Goal: Information Seeking & Learning: Learn about a topic

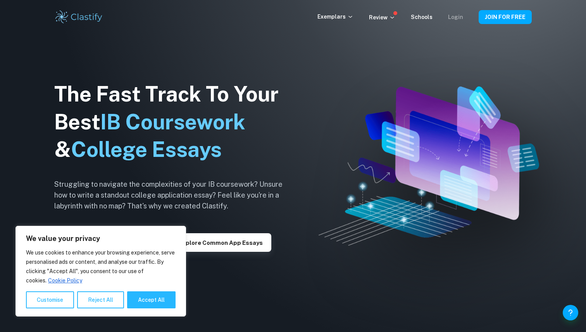
click at [456, 17] on link "Login" at bounding box center [455, 17] width 15 height 6
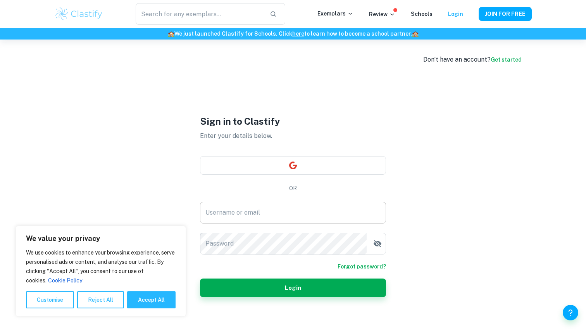
click at [246, 208] on div "Username or email Username or email" at bounding box center [293, 213] width 186 height 22
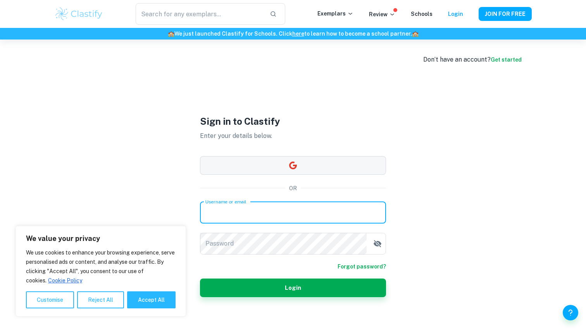
click at [292, 169] on button "button" at bounding box center [293, 165] width 186 height 19
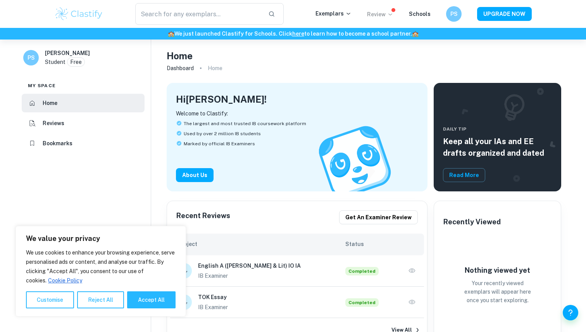
click at [377, 10] on p "Review" at bounding box center [380, 14] width 26 height 9
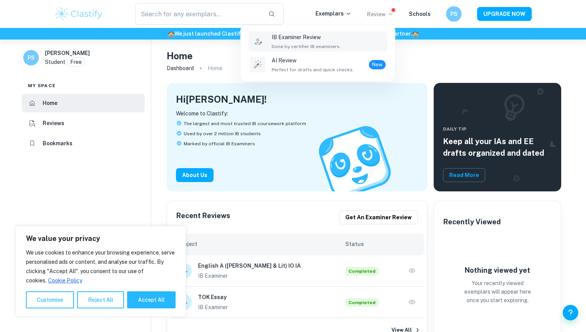
click at [350, 40] on div "IB Examiner Review Done by certifier IB examiners." at bounding box center [329, 41] width 114 height 17
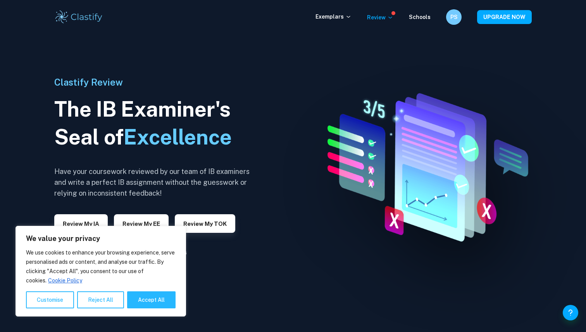
click at [163, 310] on div "We value your privacy We use cookies to enhance your browsing experience, serve…" at bounding box center [100, 271] width 170 height 91
click at [156, 289] on div "We use cookies to enhance your browsing experience, serve personalised ads or c…" at bounding box center [101, 278] width 150 height 60
click at [451, 18] on h6 "PS" at bounding box center [453, 17] width 9 height 9
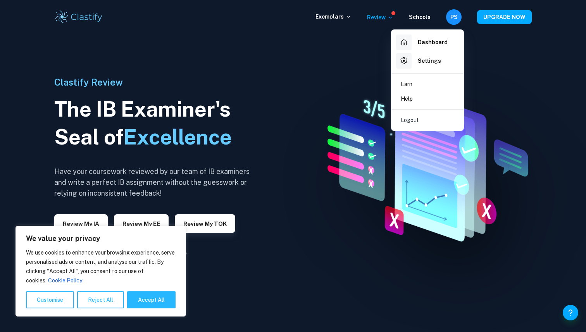
click at [423, 80] on li "Earn" at bounding box center [427, 84] width 66 height 15
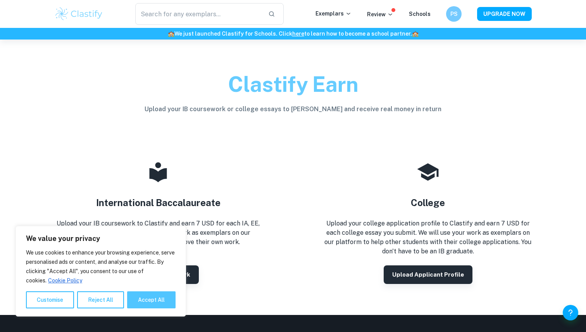
click at [154, 306] on button "Accept All" at bounding box center [151, 299] width 48 height 17
checkbox input "true"
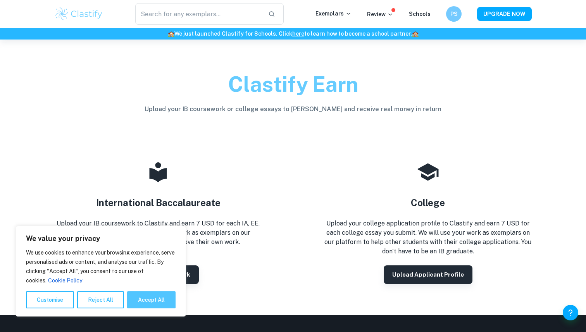
checkbox input "true"
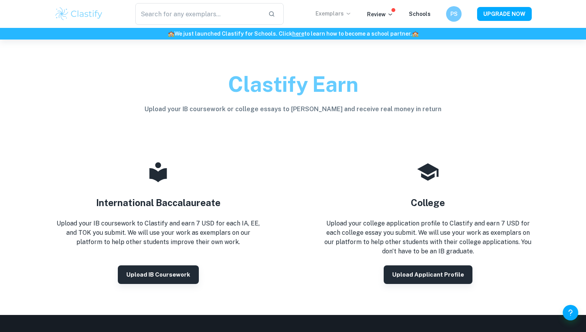
click at [341, 12] on p "Exemplars" at bounding box center [333, 13] width 36 height 9
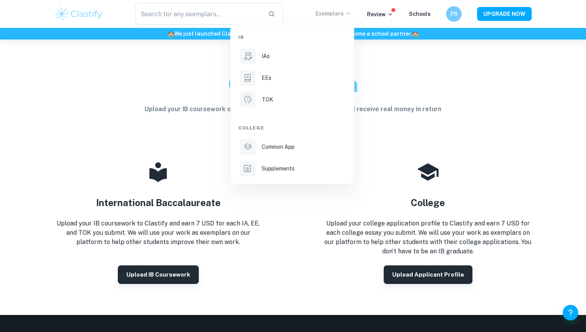
click at [369, 60] on div at bounding box center [293, 166] width 586 height 332
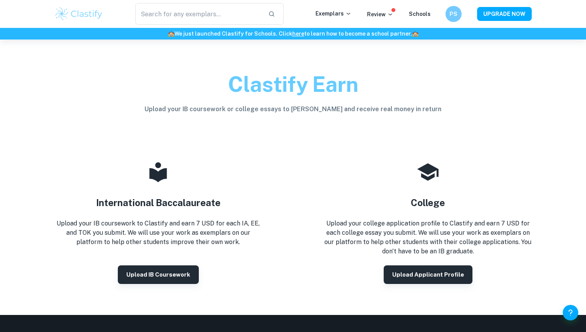
click at [450, 12] on h6 "PS" at bounding box center [453, 14] width 9 height 9
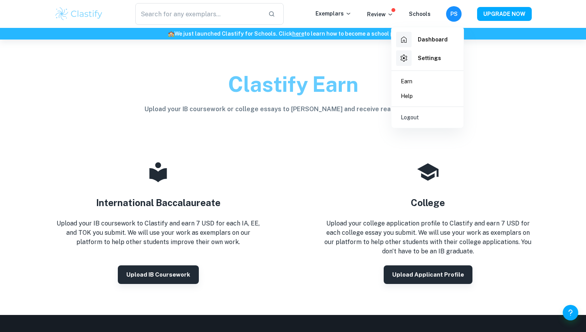
click at [433, 42] on h6 "Dashboard" at bounding box center [433, 39] width 30 height 9
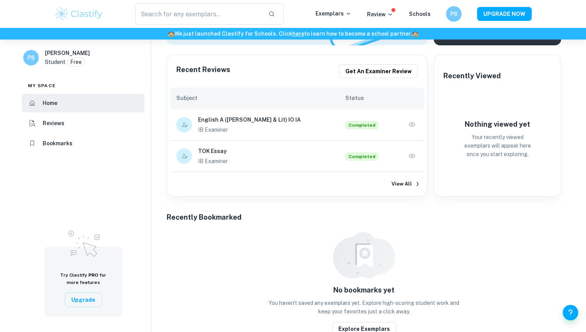
scroll to position [172, 0]
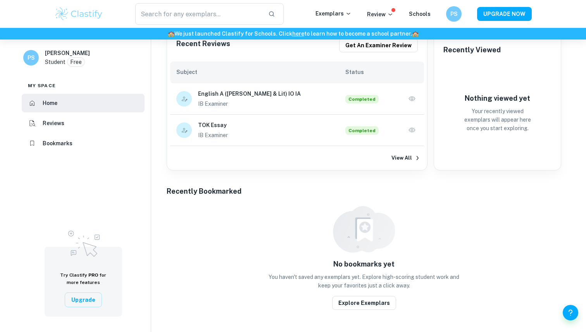
click at [299, 90] on h6 "English A ([PERSON_NAME] & Lit) IO IA" at bounding box center [271, 93] width 147 height 9
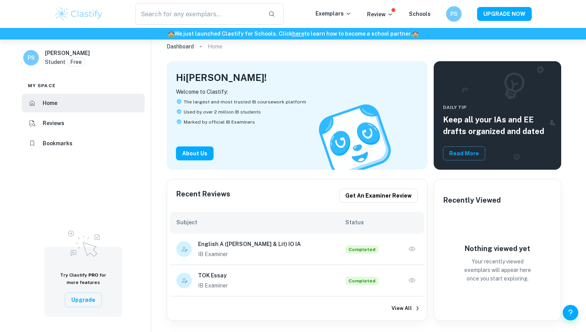
scroll to position [0, 0]
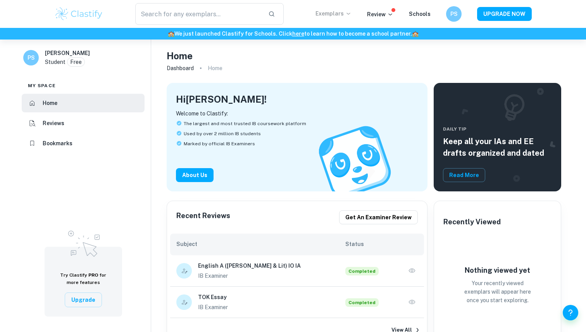
click at [339, 14] on p "Exemplars" at bounding box center [333, 13] width 36 height 9
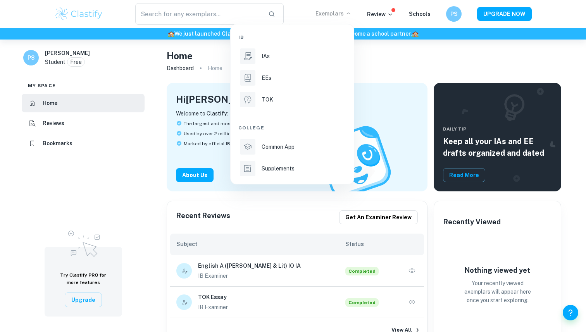
click at [390, 21] on div at bounding box center [293, 166] width 586 height 332
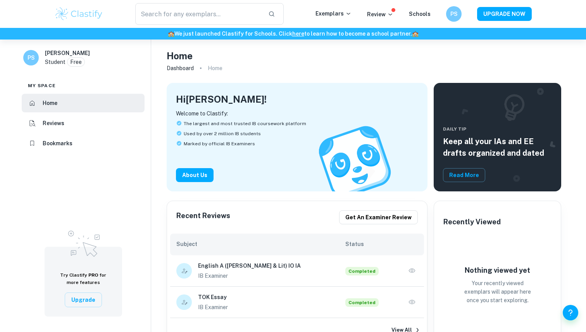
click at [387, 10] on p "Review" at bounding box center [380, 14] width 26 height 9
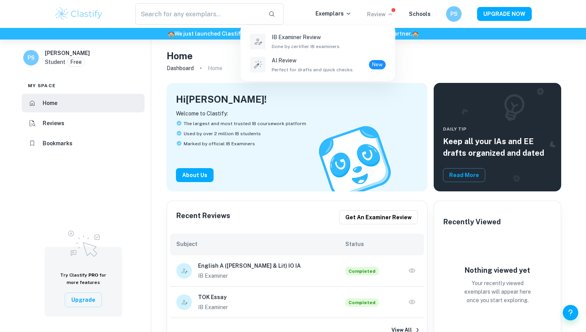
click at [404, 17] on div at bounding box center [293, 166] width 586 height 332
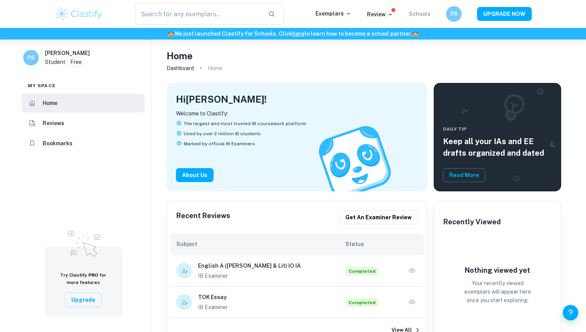
click at [421, 13] on link "Schools" at bounding box center [420, 14] width 22 height 6
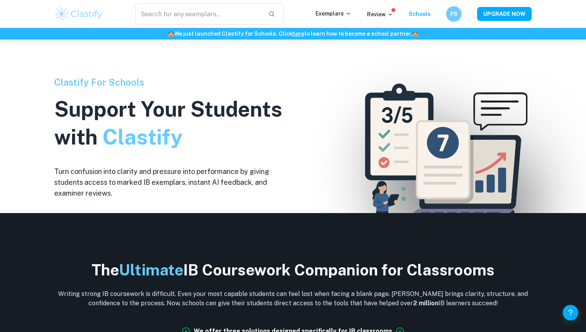
click at [350, 107] on img at bounding box center [442, 166] width 193 height 193
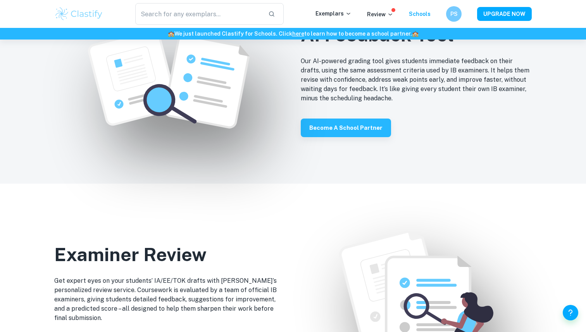
scroll to position [789, 0]
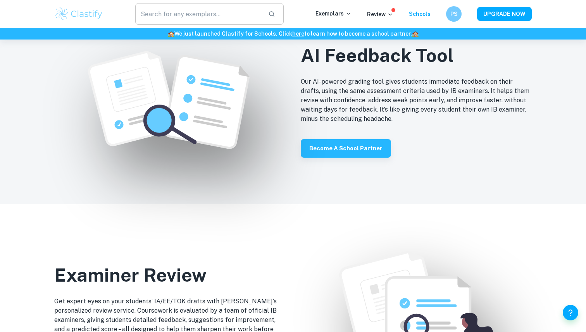
click at [213, 18] on input "text" at bounding box center [198, 14] width 127 height 22
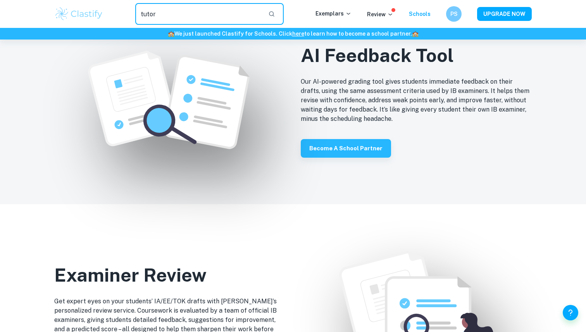
type input "tutor"
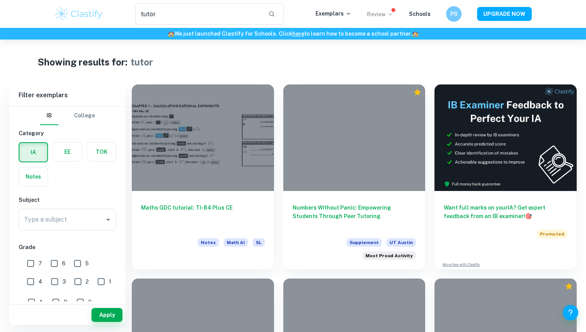
click at [382, 15] on p "Review" at bounding box center [380, 14] width 26 height 9
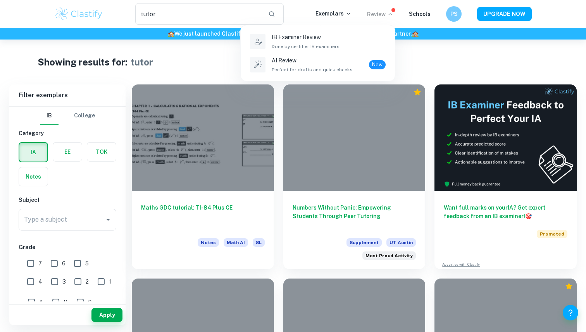
click at [414, 21] on div at bounding box center [293, 166] width 586 height 332
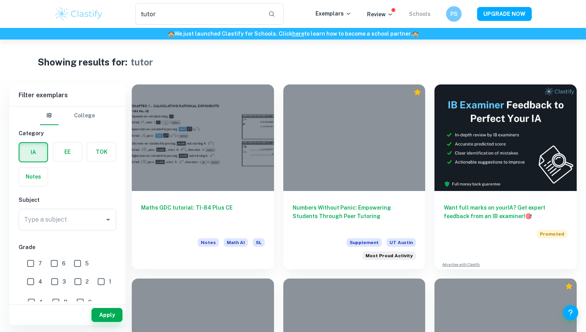
click at [423, 16] on link "Schools" at bounding box center [420, 14] width 22 height 6
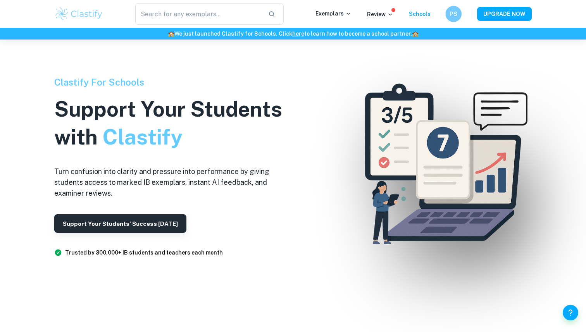
click at [451, 12] on h6 "PS" at bounding box center [453, 14] width 9 height 9
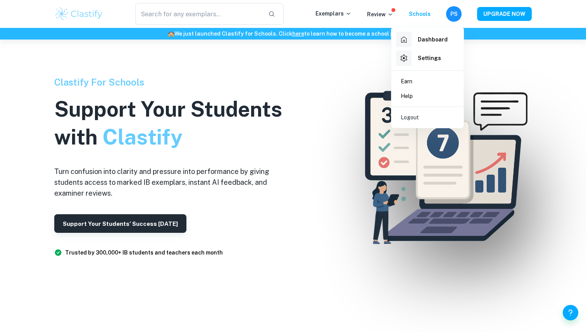
click at [419, 81] on li "Earn" at bounding box center [427, 81] width 66 height 15
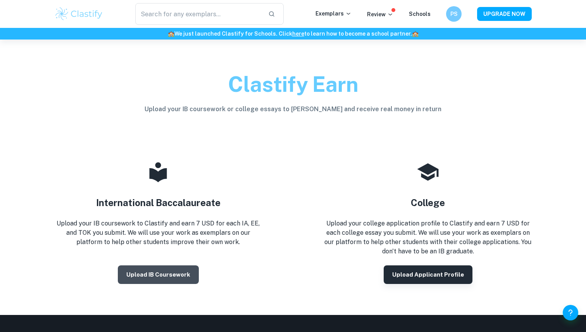
click at [149, 272] on button "Upload IB coursework" at bounding box center [158, 274] width 81 height 19
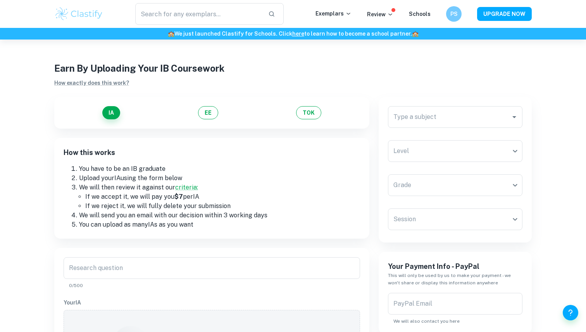
click at [149, 272] on input "Research question" at bounding box center [212, 268] width 296 height 22
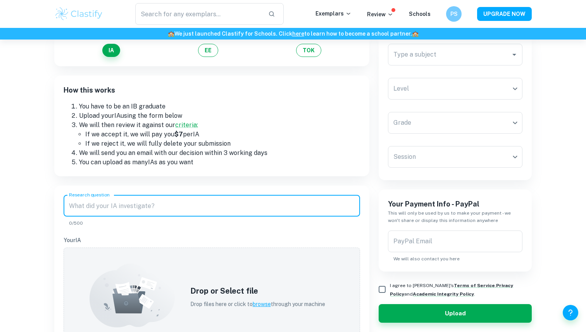
scroll to position [5, 0]
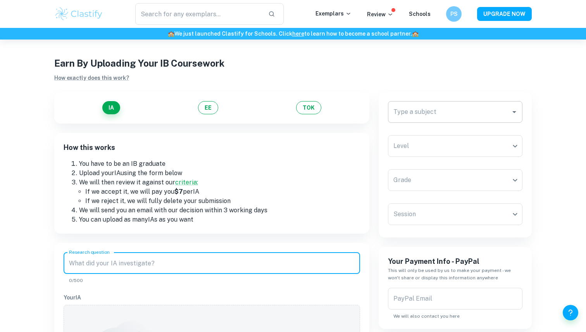
click at [421, 113] on div "Type a subject Type a subject" at bounding box center [455, 112] width 134 height 22
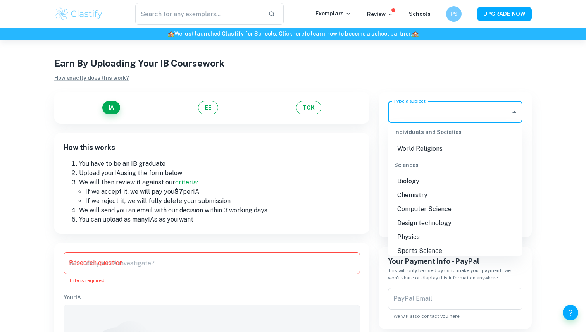
scroll to position [939, 0]
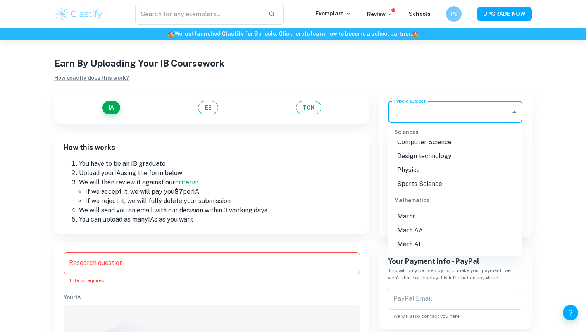
click at [539, 223] on div "Earn By Uploading Your IB Coursework How exactly does this work? IA EE TOK How …" at bounding box center [293, 292] width 496 height 516
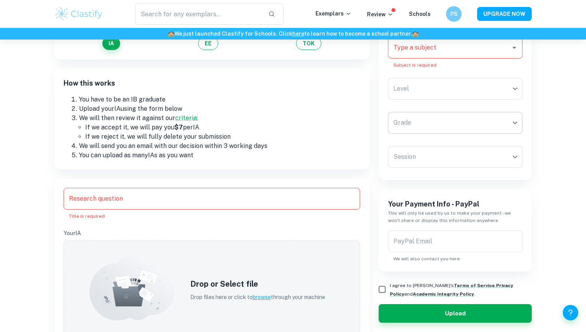
scroll to position [0, 0]
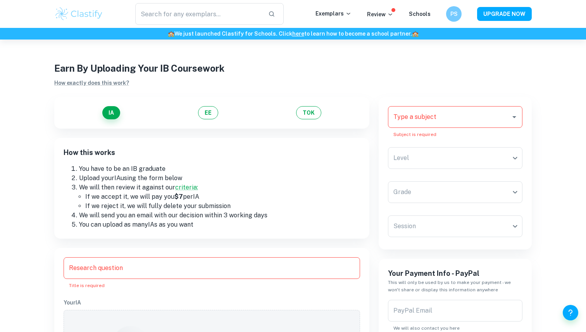
click at [386, 9] on div "​ Exemplars Review Schools PS UPGRADE NOW" at bounding box center [293, 14] width 496 height 22
click at [386, 10] on p "Review" at bounding box center [380, 14] width 26 height 9
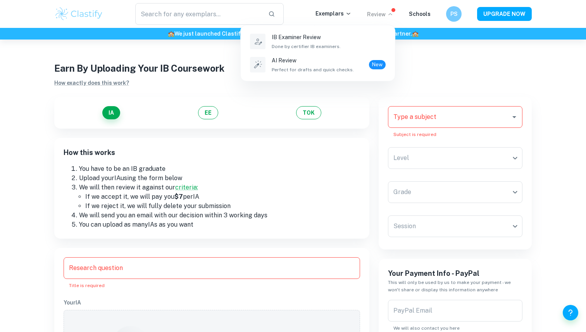
click at [438, 14] on div at bounding box center [293, 166] width 586 height 332
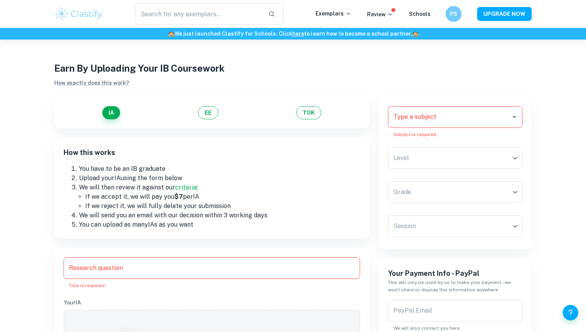
click at [454, 11] on h6 "PS" at bounding box center [453, 14] width 9 height 9
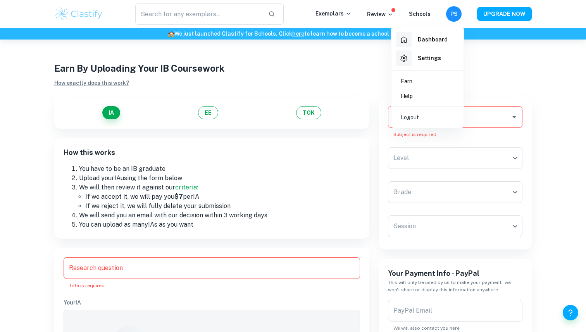
click at [427, 43] on h6 "Dashboard" at bounding box center [433, 39] width 30 height 9
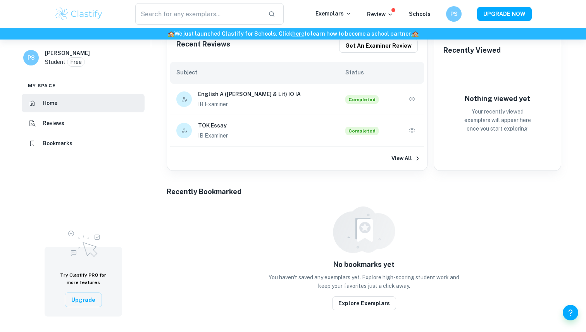
scroll to position [173, 0]
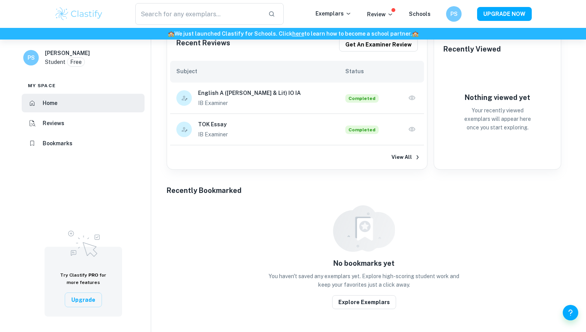
click at [87, 137] on li "Bookmarks" at bounding box center [83, 143] width 123 height 19
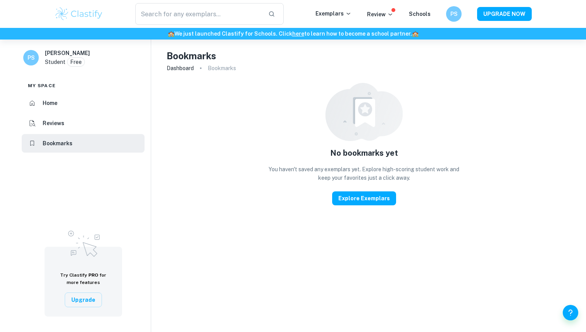
click at [65, 65] on div "Student Free" at bounding box center [65, 61] width 40 height 9
click at [66, 54] on h6 "[PERSON_NAME]" at bounding box center [67, 53] width 45 height 9
click at [62, 117] on li "Reviews" at bounding box center [83, 123] width 123 height 19
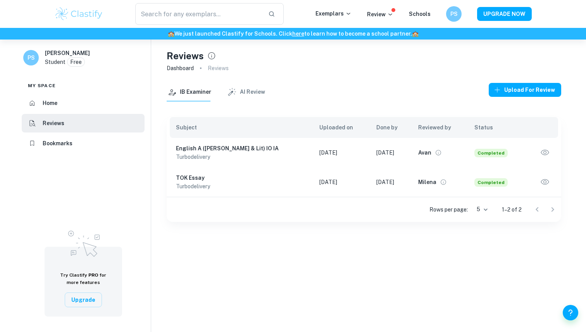
click at [370, 158] on td "[DATE]" at bounding box center [391, 152] width 42 height 29
click at [222, 144] on h6 "English A ([PERSON_NAME] & Lit) IO IA" at bounding box center [241, 148] width 131 height 9
click at [546, 155] on icon "button" at bounding box center [545, 153] width 10 height 10
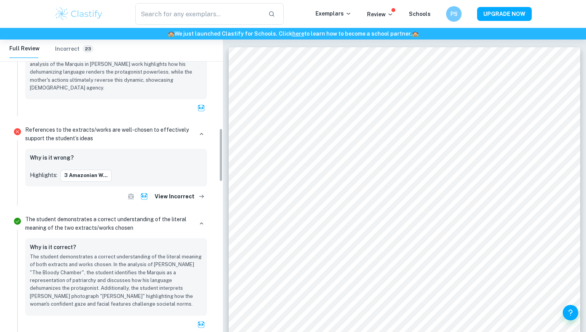
scroll to position [509, 0]
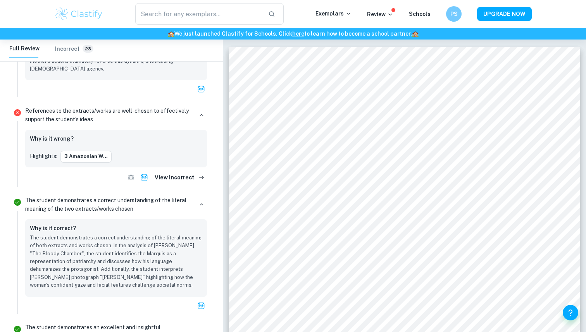
click at [126, 134] on div "Why is it wrong? Highlights: 3 Amazonian w..." at bounding box center [116, 148] width 172 height 28
click at [140, 104] on div "References to the extracts/works are well-chosen to effectively support the stu…" at bounding box center [116, 145] width 188 height 82
click at [203, 112] on icon "button" at bounding box center [201, 115] width 7 height 7
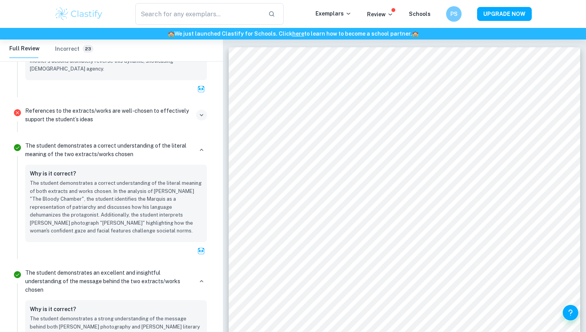
click at [189, 107] on p "References to the extracts/works are well-chosen to effectively support the stu…" at bounding box center [109, 115] width 168 height 17
click at [199, 112] on icon "button" at bounding box center [201, 115] width 7 height 7
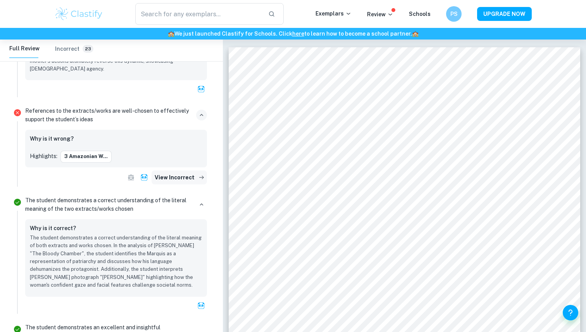
click at [185, 170] on button "View Incorrect" at bounding box center [178, 177] width 55 height 14
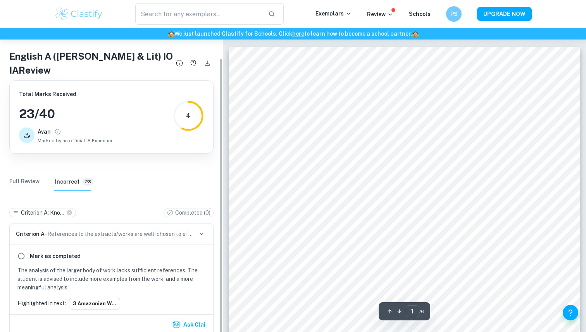
click at [108, 249] on div "Mark as completed" at bounding box center [111, 256] width 194 height 14
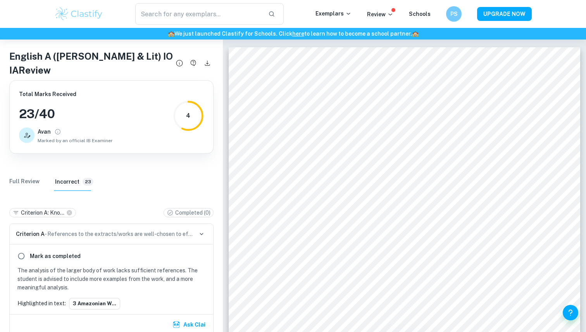
click at [82, 225] on div "Criterion A - References to the extracts/works are well-chosen to effectively s…" at bounding box center [111, 234] width 203 height 21
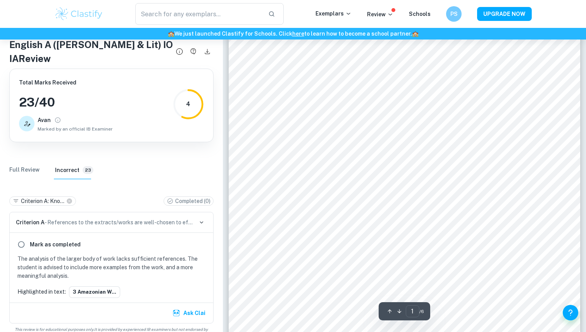
scroll to position [105, 0]
click at [171, 212] on div "Criterion A - References to the extracts/works are well-chosen to effectively s…" at bounding box center [111, 222] width 203 height 21
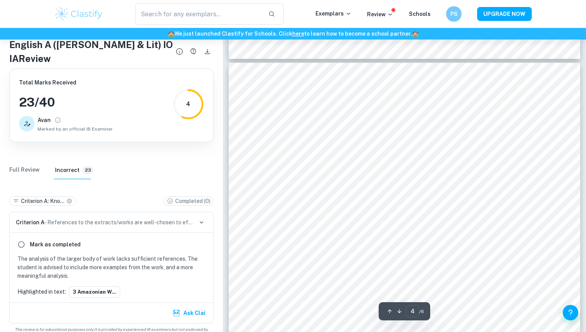
scroll to position [1421, 0]
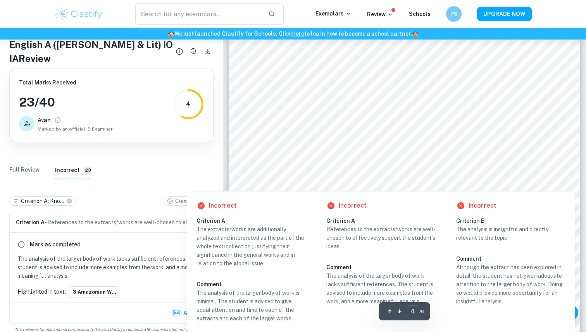
click at [354, 160] on div at bounding box center [400, 160] width 260 height 10
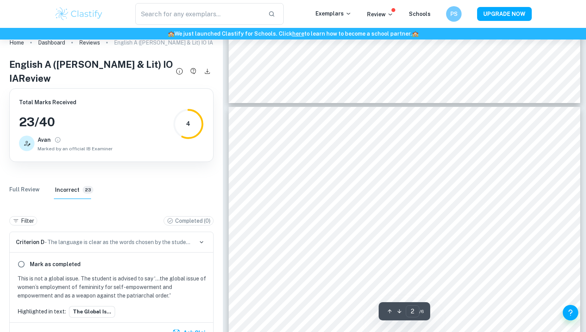
scroll to position [302, 0]
type input "1"
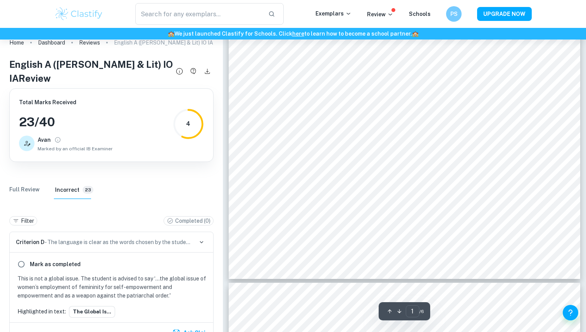
scroll to position [0, 0]
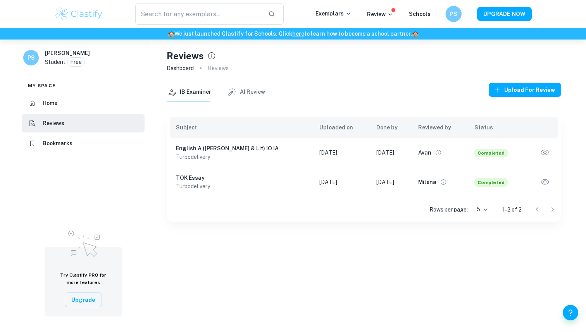
click at [449, 12] on h6 "PS" at bounding box center [453, 14] width 9 height 9
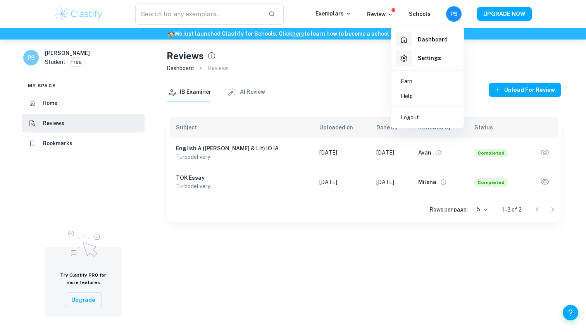
click at [323, 49] on div at bounding box center [293, 166] width 586 height 332
